Goal: Check status: Check status

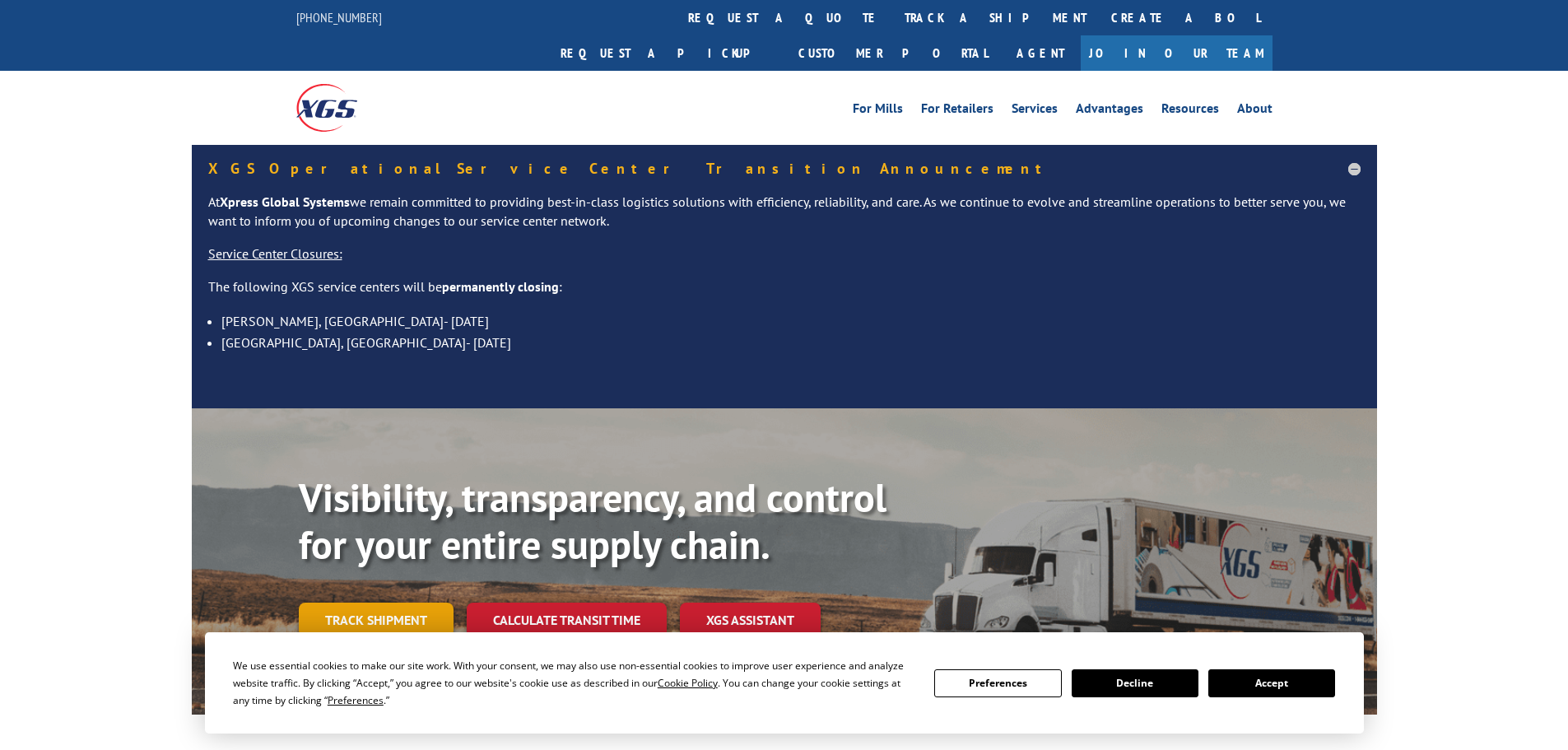
click at [307, 608] on div "Visibility, transparency, and control for your entire supply chain. Track shipm…" at bounding box center [837, 589] width 1078 height 230
click at [1275, 684] on button "Accept" at bounding box center [1271, 683] width 127 height 28
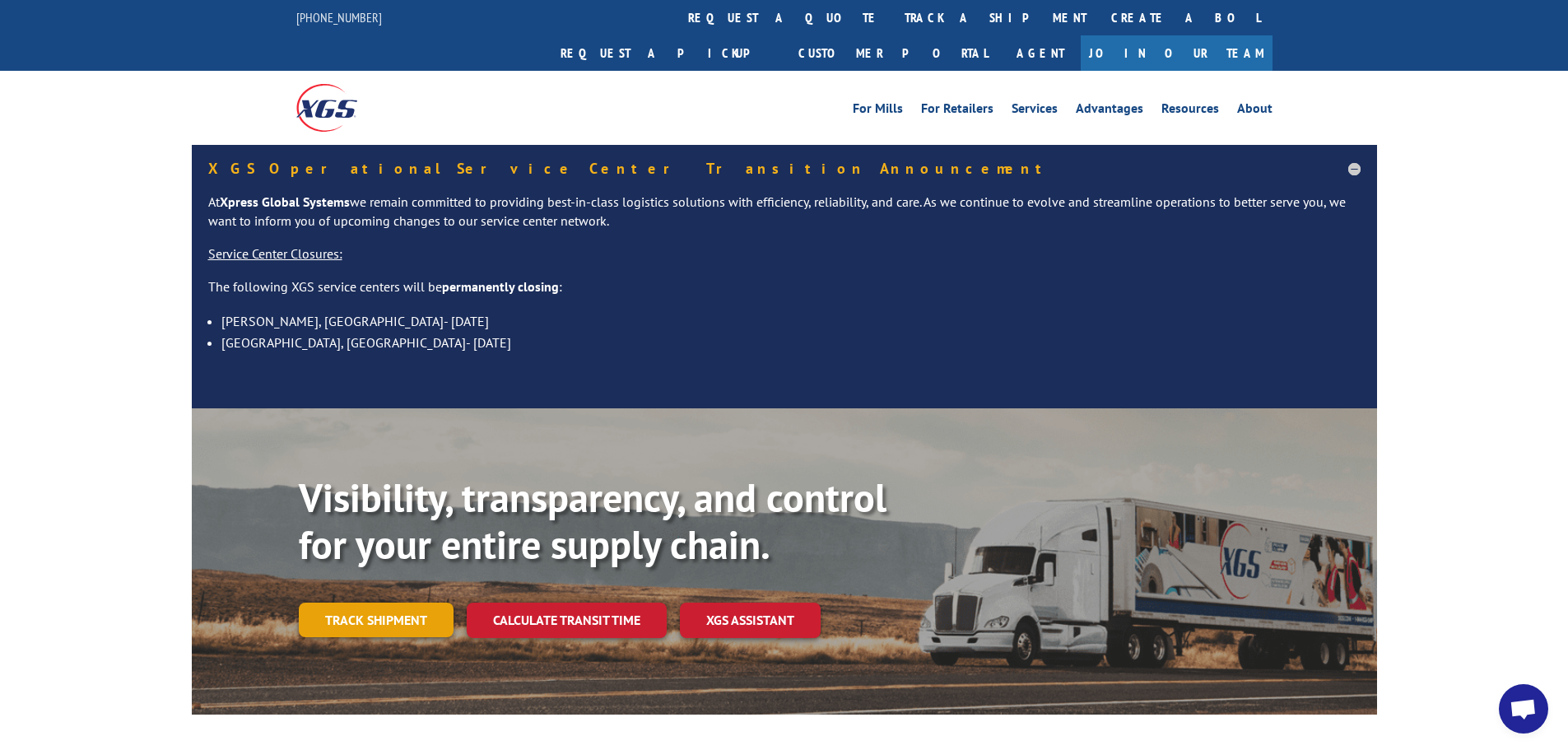
click at [376, 603] on link "Track shipment" at bounding box center [376, 620] width 155 height 35
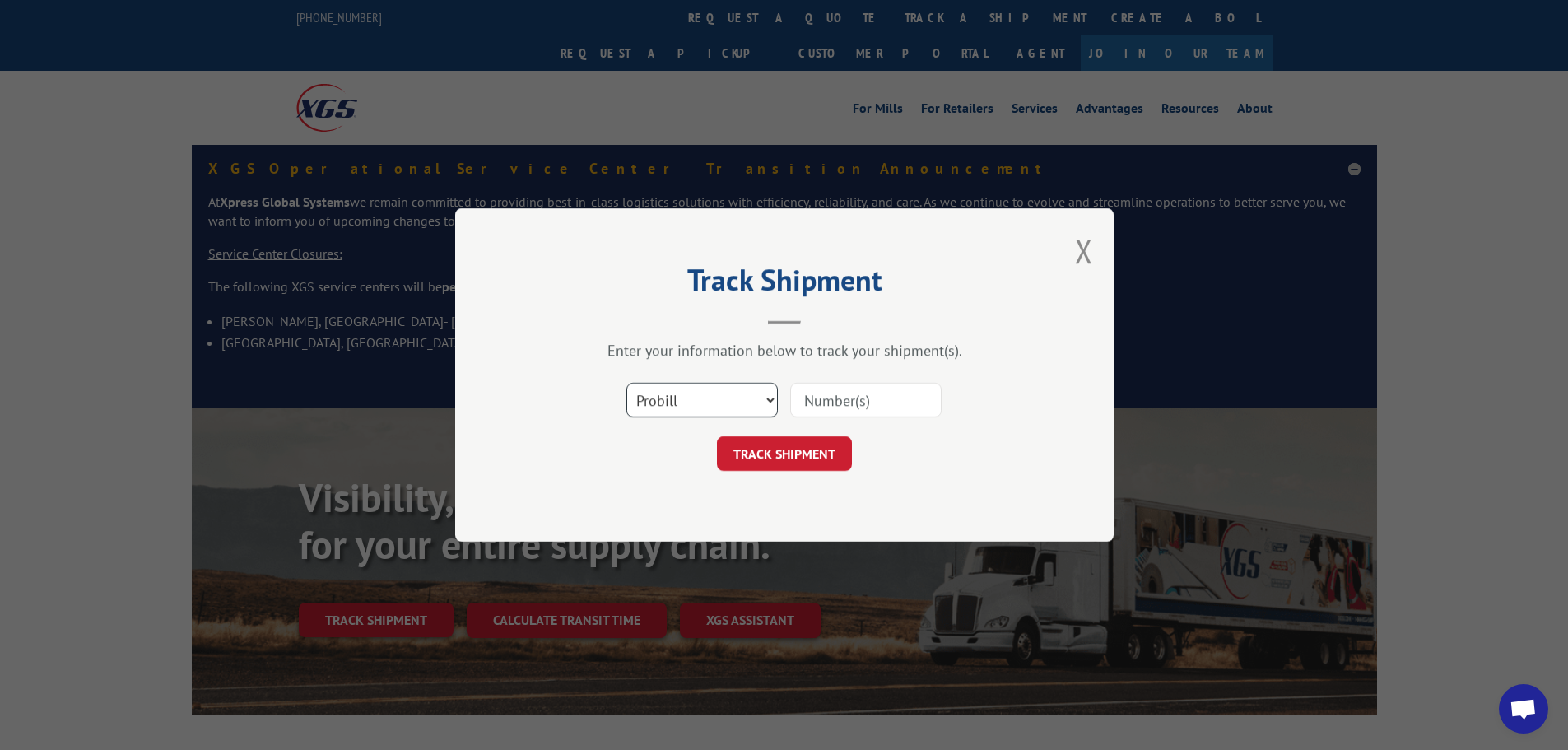
drag, startPoint x: 763, startPoint y: 408, endPoint x: 753, endPoint y: 411, distance: 10.4
click at [763, 408] on select "Select category... Probill BOL PO" at bounding box center [702, 401] width 152 height 35
select select "po"
click at [626, 383] on select "Select category... Probill BOL PO" at bounding box center [702, 401] width 152 height 35
paste input "40532283"
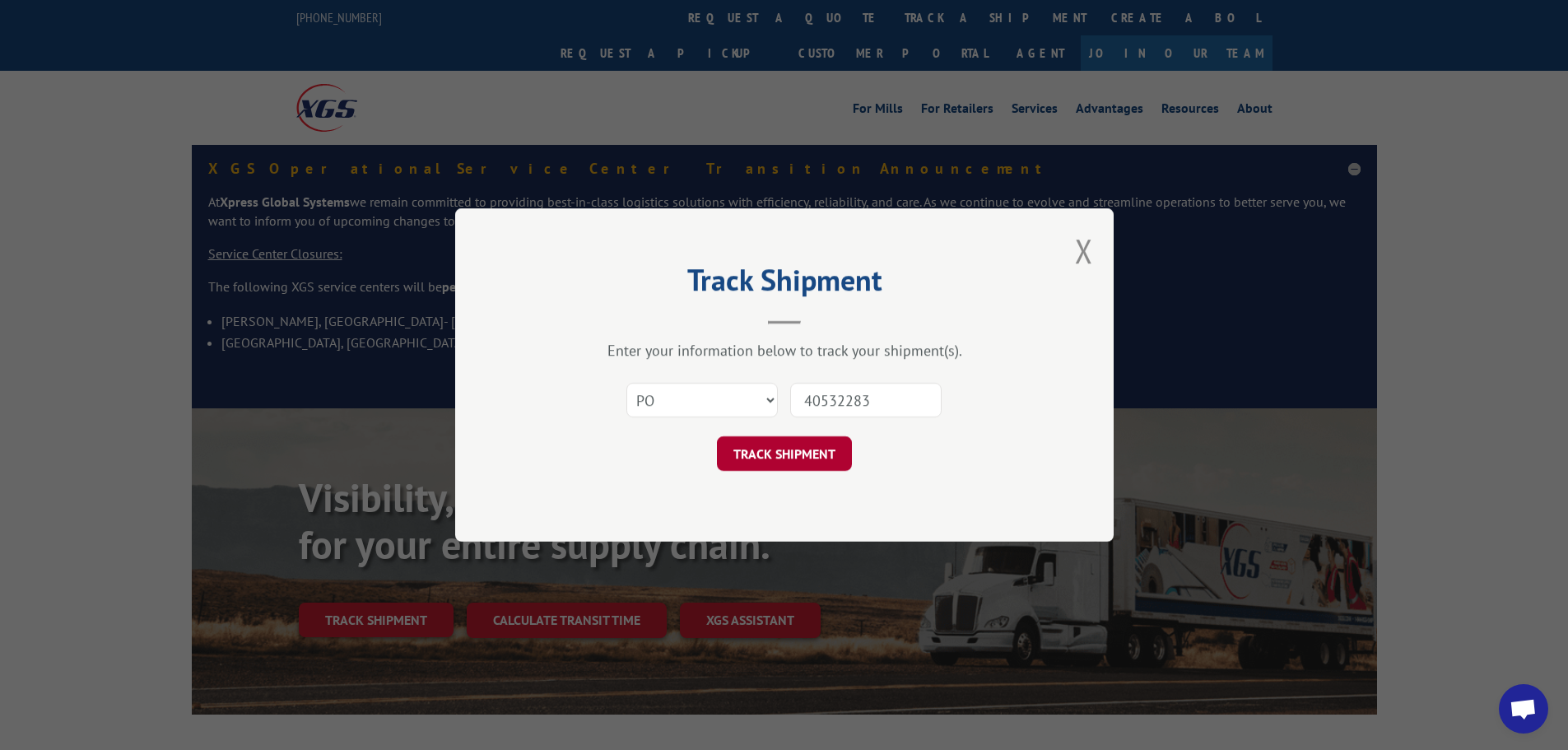
type input "40532283"
click at [807, 458] on button "TRACK SHIPMENT" at bounding box center [784, 454] width 135 height 35
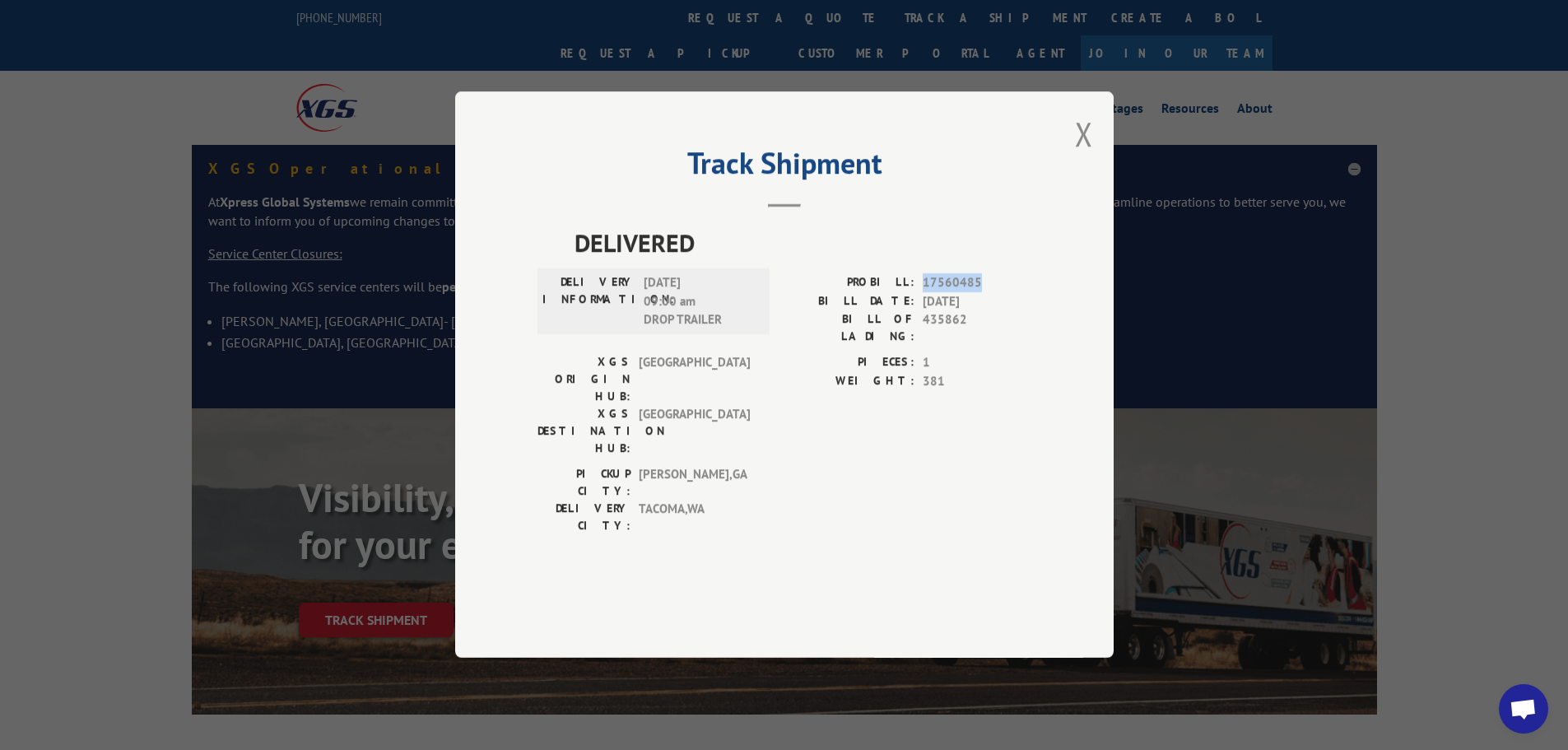
drag, startPoint x: 922, startPoint y: 326, endPoint x: 991, endPoint y: 332, distance: 69.3
click at [991, 293] on div "PROBILL: 17560485" at bounding box center [908, 284] width 247 height 19
copy span "17560485"
drag, startPoint x: 923, startPoint y: 360, endPoint x: 985, endPoint y: 365, distance: 62.2
click at [985, 346] on span "435862" at bounding box center [976, 328] width 109 height 35
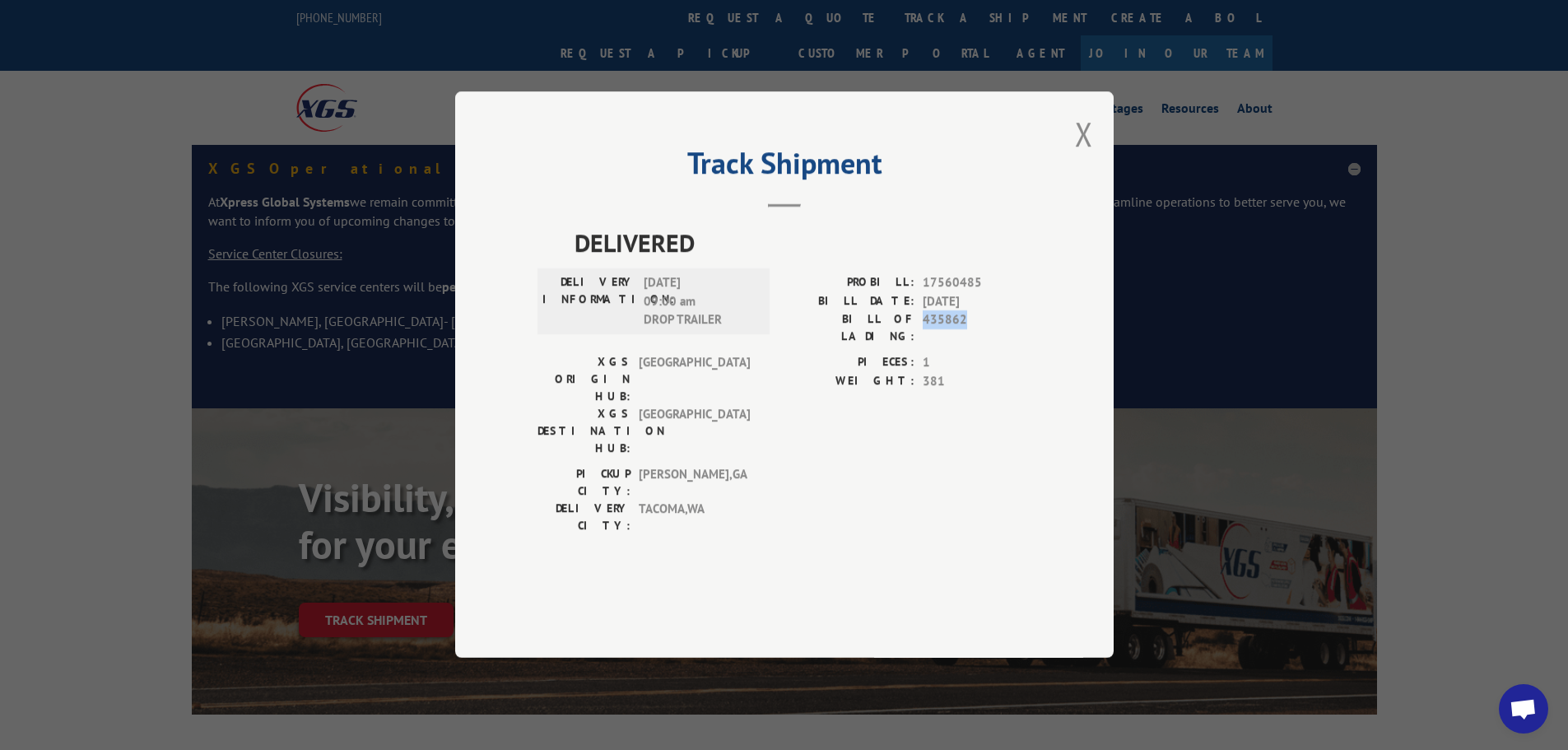
copy span "435862"
click at [1078, 155] on button "Close modal" at bounding box center [1084, 134] width 18 height 44
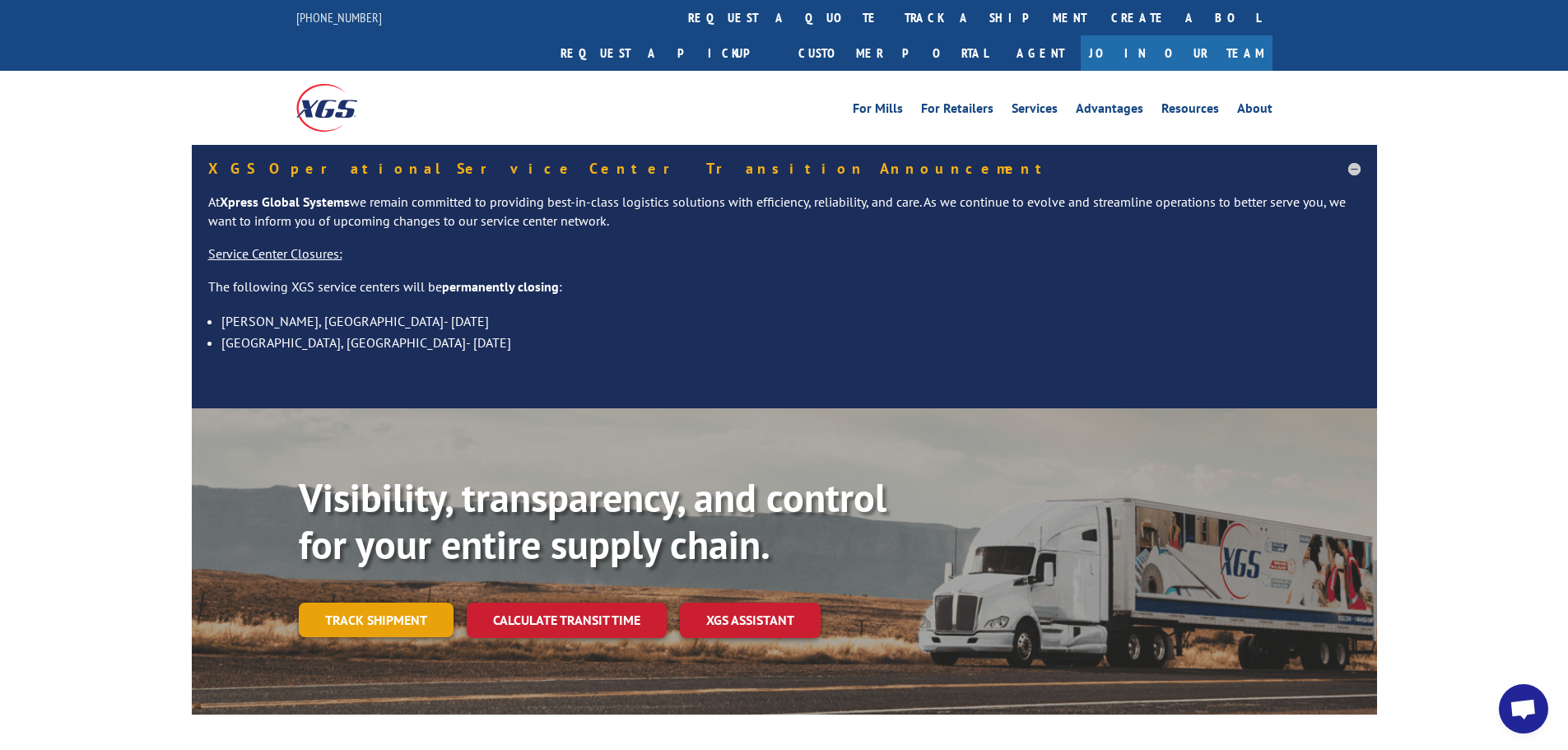
click at [380, 603] on link "Track shipment" at bounding box center [376, 620] width 155 height 35
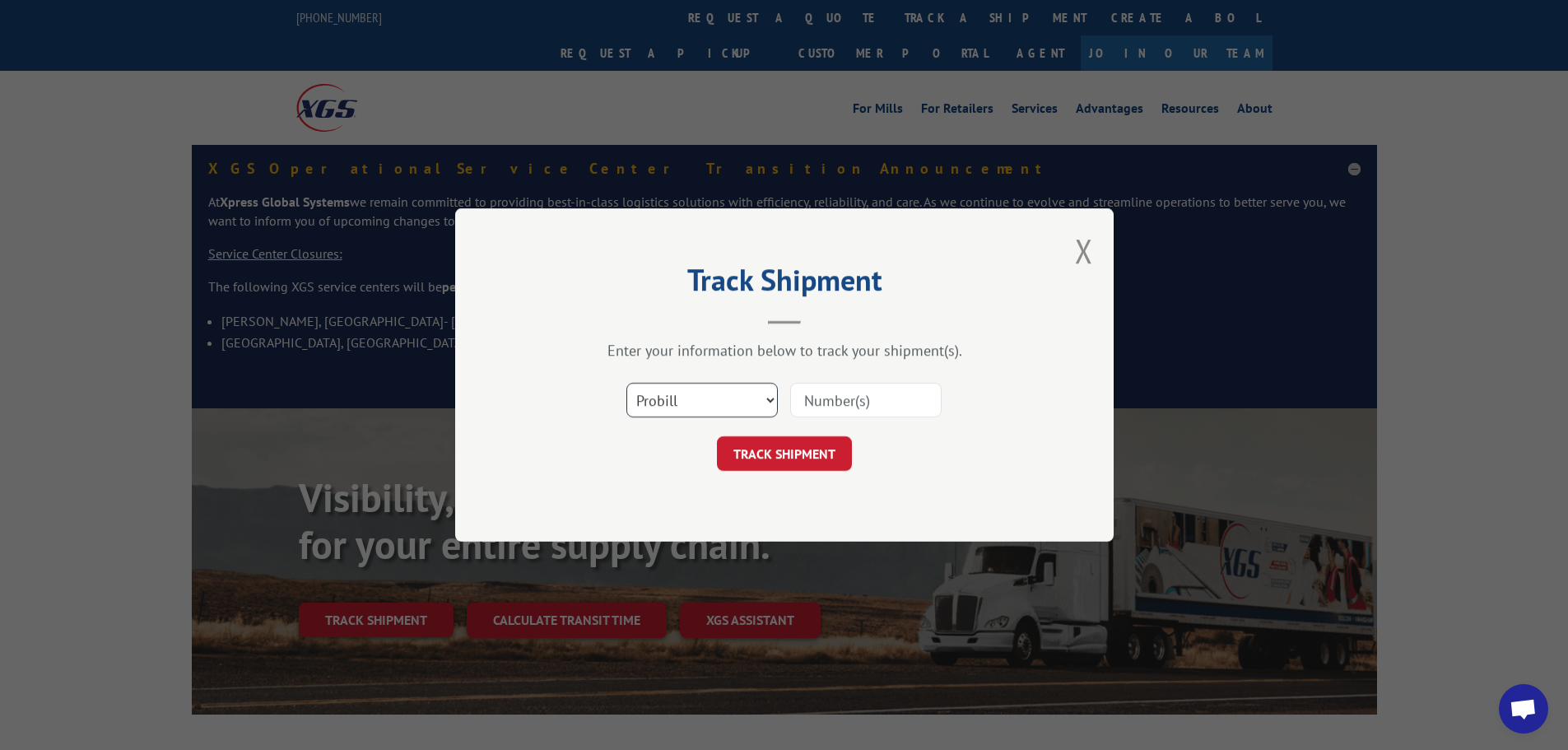
click at [656, 408] on select "Select category... Probill BOL PO" at bounding box center [702, 401] width 152 height 35
select select "po"
click at [626, 383] on select "Select category... Probill BOL PO" at bounding box center [702, 401] width 152 height 35
paste input "40532325"
type input "40532325"
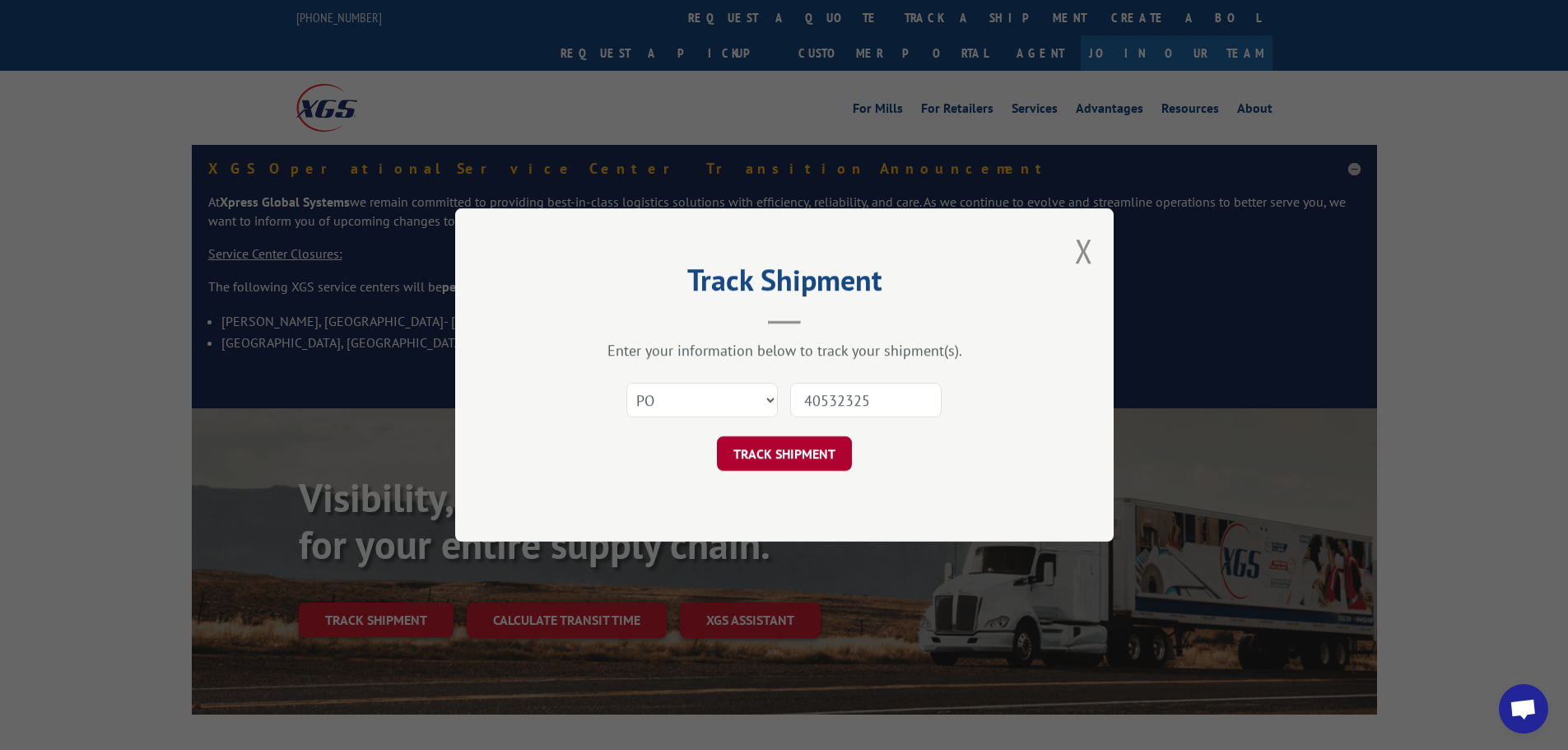
click at [817, 470] on button "TRACK SHIPMENT" at bounding box center [784, 454] width 135 height 35
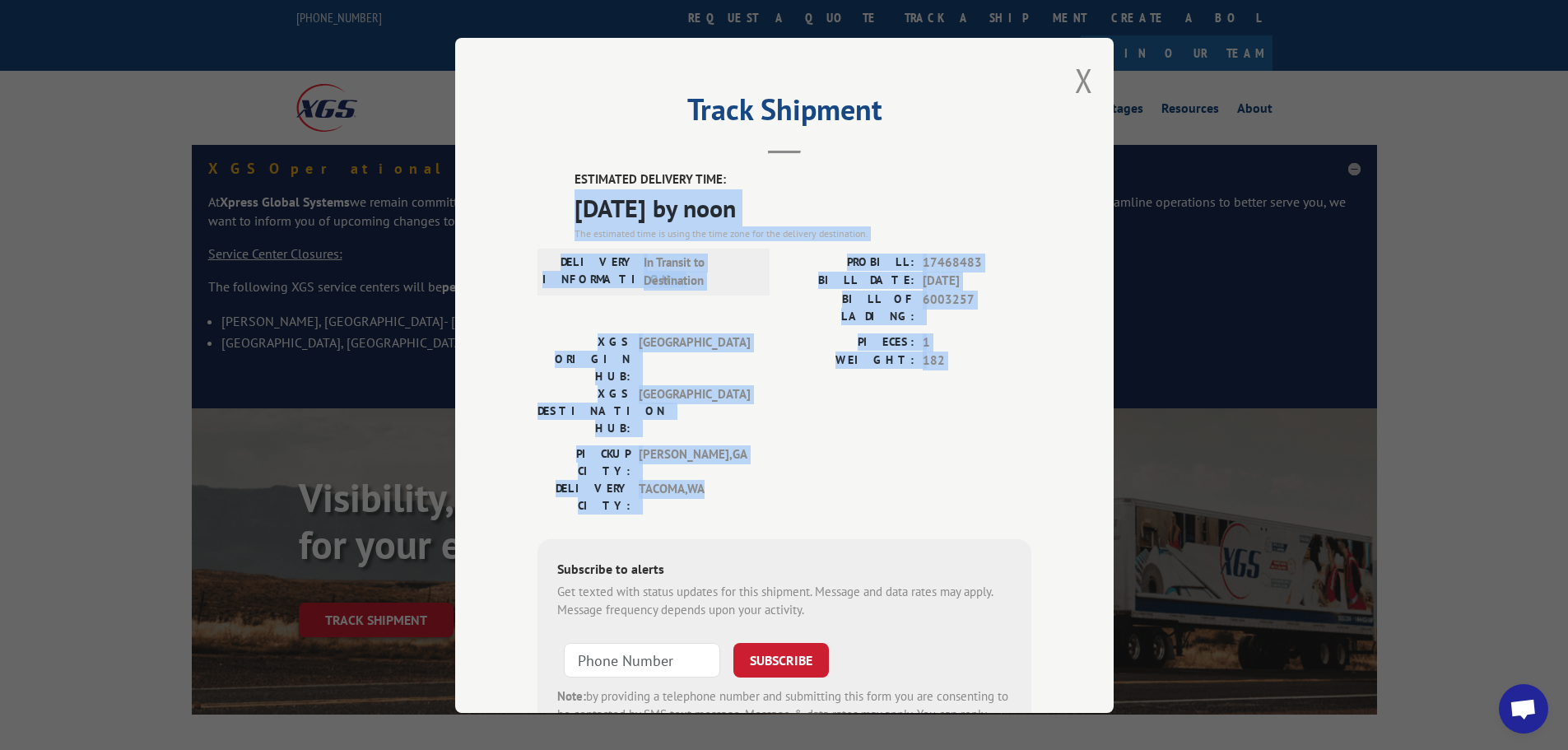
drag, startPoint x: 560, startPoint y: 198, endPoint x: 974, endPoint y: 409, distance: 464.7
click at [974, 409] on div "ESTIMATED DELIVERY TIME: [DATE] by noon The estimated time is using the time zo…" at bounding box center [784, 466] width 494 height 592
copy div "[DATE] by noon The estimated time is using the time zone for the delivery desti…"
